Goal: Task Accomplishment & Management: Use online tool/utility

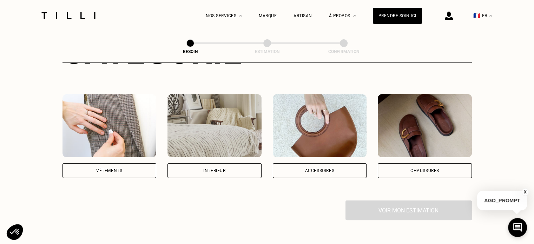
scroll to position [116, 0]
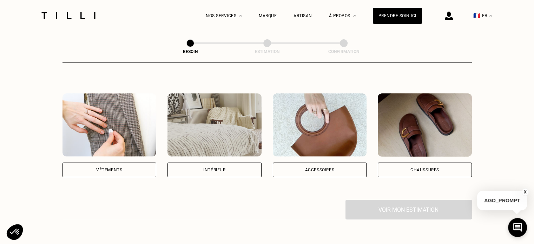
click at [144, 163] on div "Vêtements" at bounding box center [109, 170] width 94 height 15
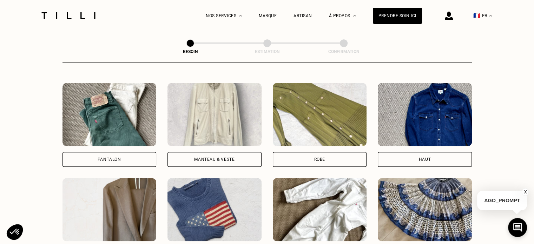
scroll to position [317, 0]
click at [131, 160] on div "Pantalon Manteau & Veste Robe Haut Tailleur Pull & gilet Combinaison Jupe Robe …" at bounding box center [266, 219] width 409 height 274
click at [131, 156] on div "Pantalon" at bounding box center [109, 159] width 94 height 15
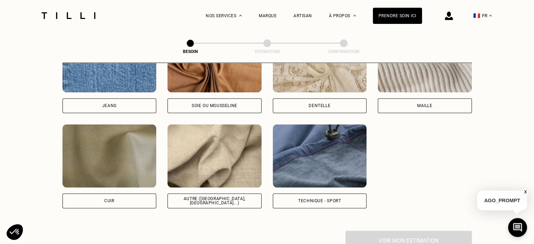
scroll to position [798, 0]
click at [226, 146] on img at bounding box center [214, 155] width 94 height 63
select select "FR"
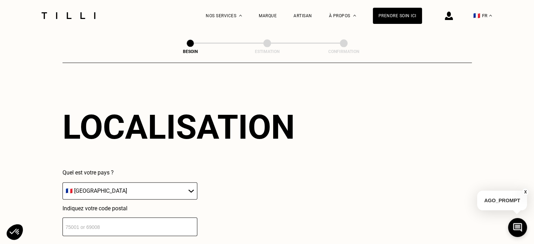
scroll to position [986, 0]
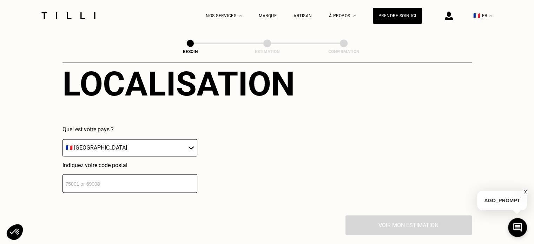
click at [161, 167] on div "Indiquez votre code postal" at bounding box center [129, 177] width 135 height 31
click at [158, 174] on input "number" at bounding box center [129, 183] width 135 height 19
type input "67100"
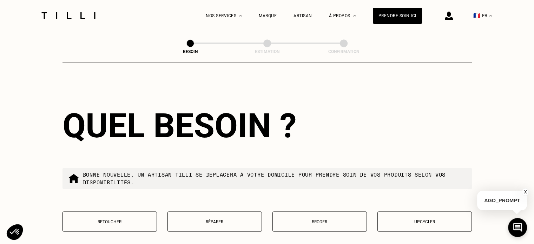
scroll to position [1154, 0]
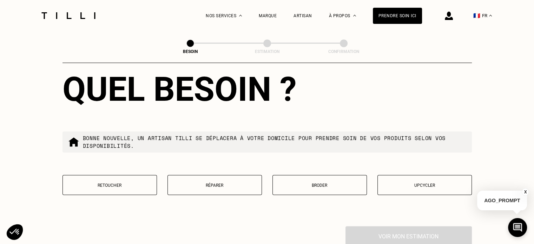
click at [225, 183] on p "Réparer" at bounding box center [214, 185] width 87 height 5
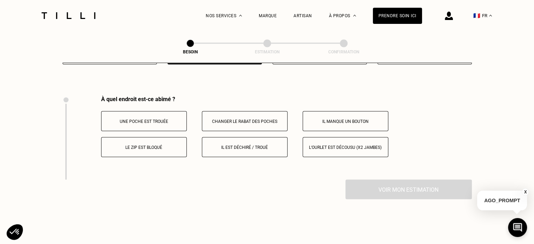
scroll to position [1285, 0]
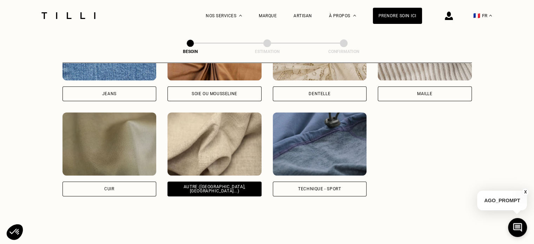
click at [329, 144] on img at bounding box center [320, 143] width 94 height 63
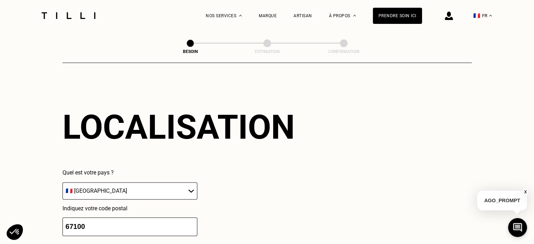
click at [221, 143] on div "Localisation Quel est votre pays ? 🇩🇪 [GEOGRAPHIC_DATA] 🇦🇹 [GEOGRAPHIC_DATA] 🇧🇪…" at bounding box center [266, 171] width 409 height 173
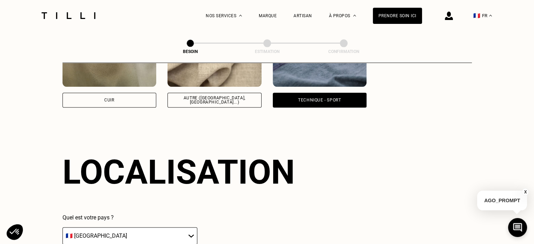
scroll to position [898, 0]
click at [231, 79] on img at bounding box center [214, 55] width 94 height 63
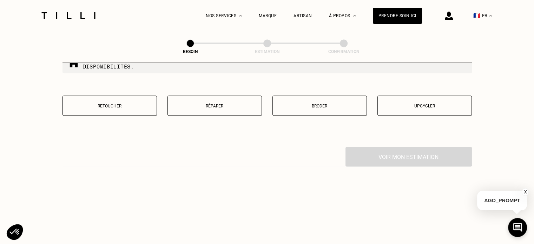
scroll to position [1230, 0]
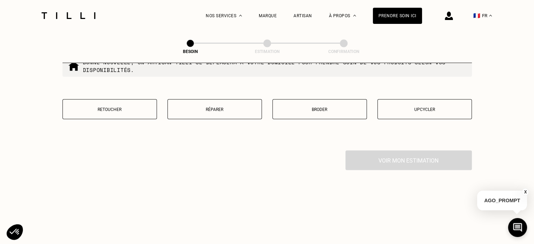
click at [226, 107] on p "Réparer" at bounding box center [214, 109] width 87 height 5
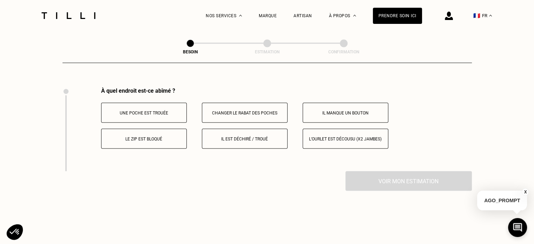
scroll to position [1298, 0]
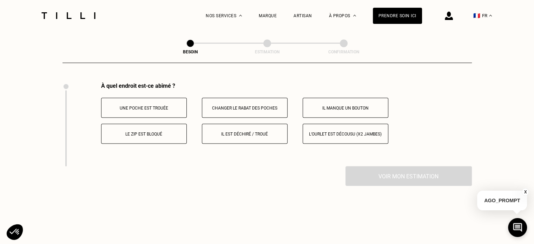
click at [260, 126] on button "Il est déchiré / troué" at bounding box center [245, 134] width 86 height 20
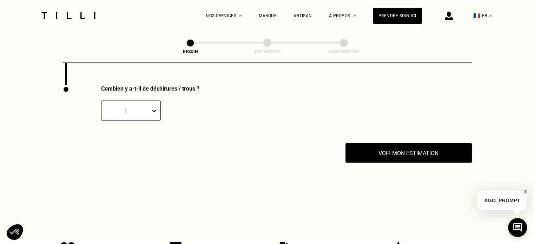
scroll to position [1382, 0]
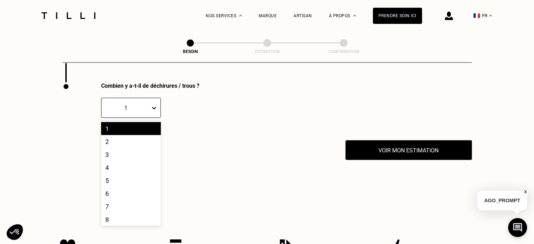
click at [143, 98] on div "1" at bounding box center [131, 108] width 60 height 20
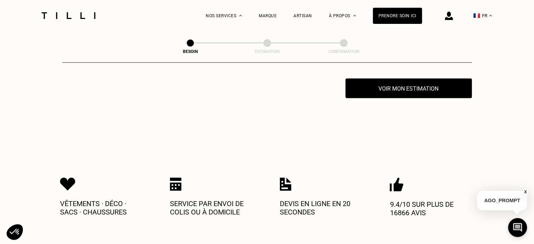
scroll to position [1406, 0]
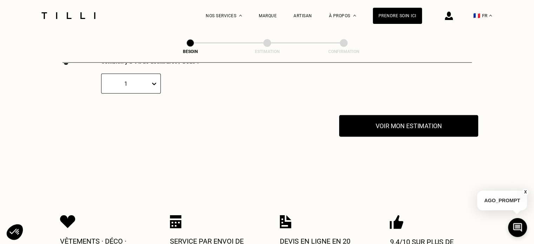
click at [363, 115] on button "Voir mon estimation" at bounding box center [408, 126] width 139 height 22
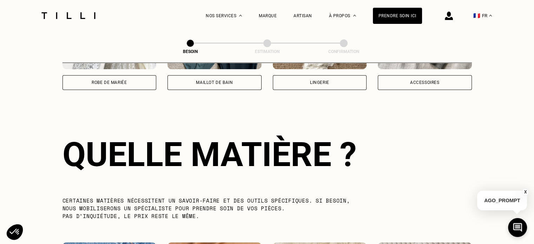
scroll to position [581, 0]
